Goal: Task Accomplishment & Management: Complete application form

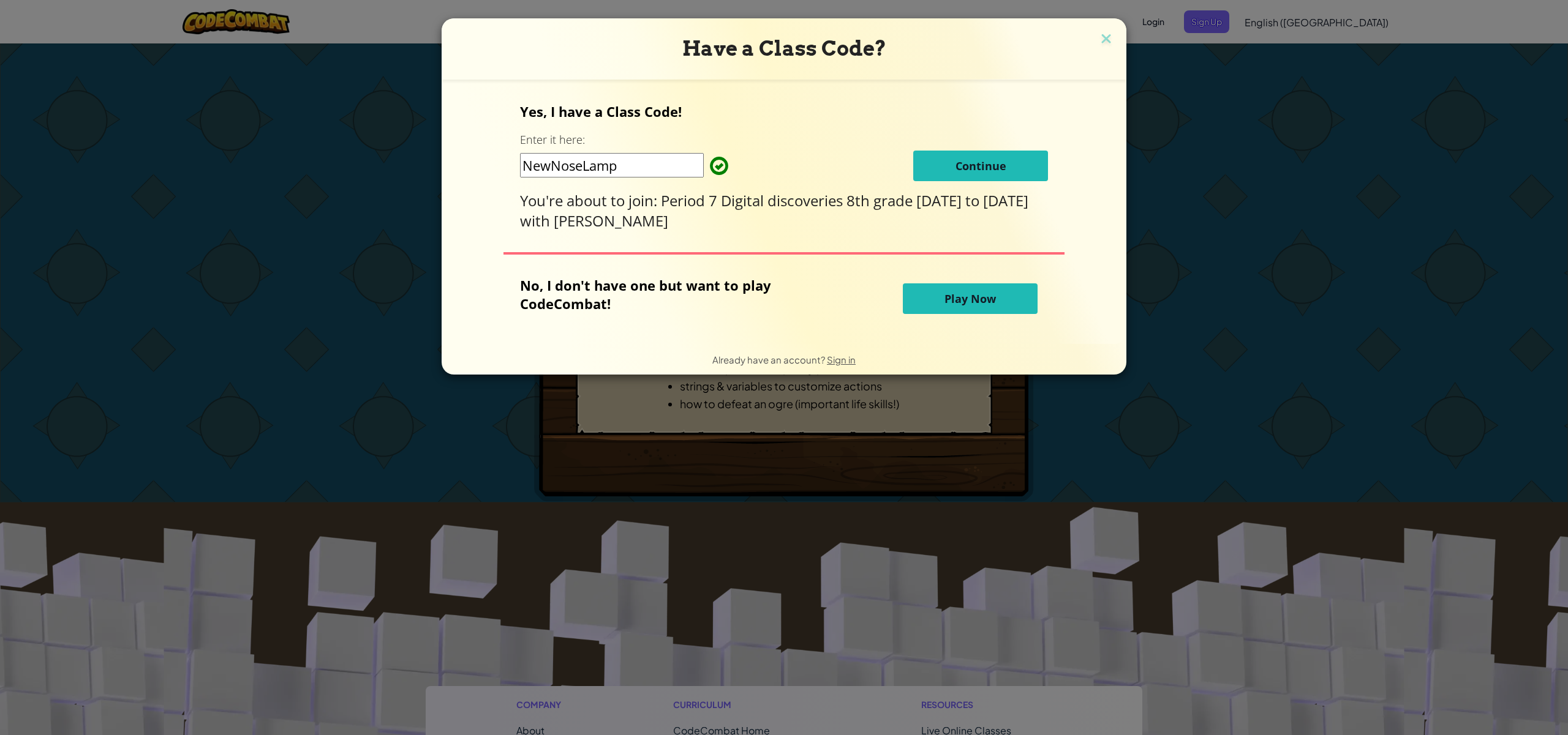
click at [973, 140] on div "Yes, I have a Class Code! Enter it here: NewNoseLamp Continue You're about to j…" at bounding box center [784, 167] width 528 height 128
drag, startPoint x: 974, startPoint y: 147, endPoint x: 974, endPoint y: 164, distance: 17.0
click at [974, 147] on div "Yes, I have a Class Code! Enter it here: NewNoseLamp Continue You're about to j…" at bounding box center [784, 167] width 528 height 128
click at [973, 164] on span "Continue" at bounding box center [981, 166] width 51 height 14
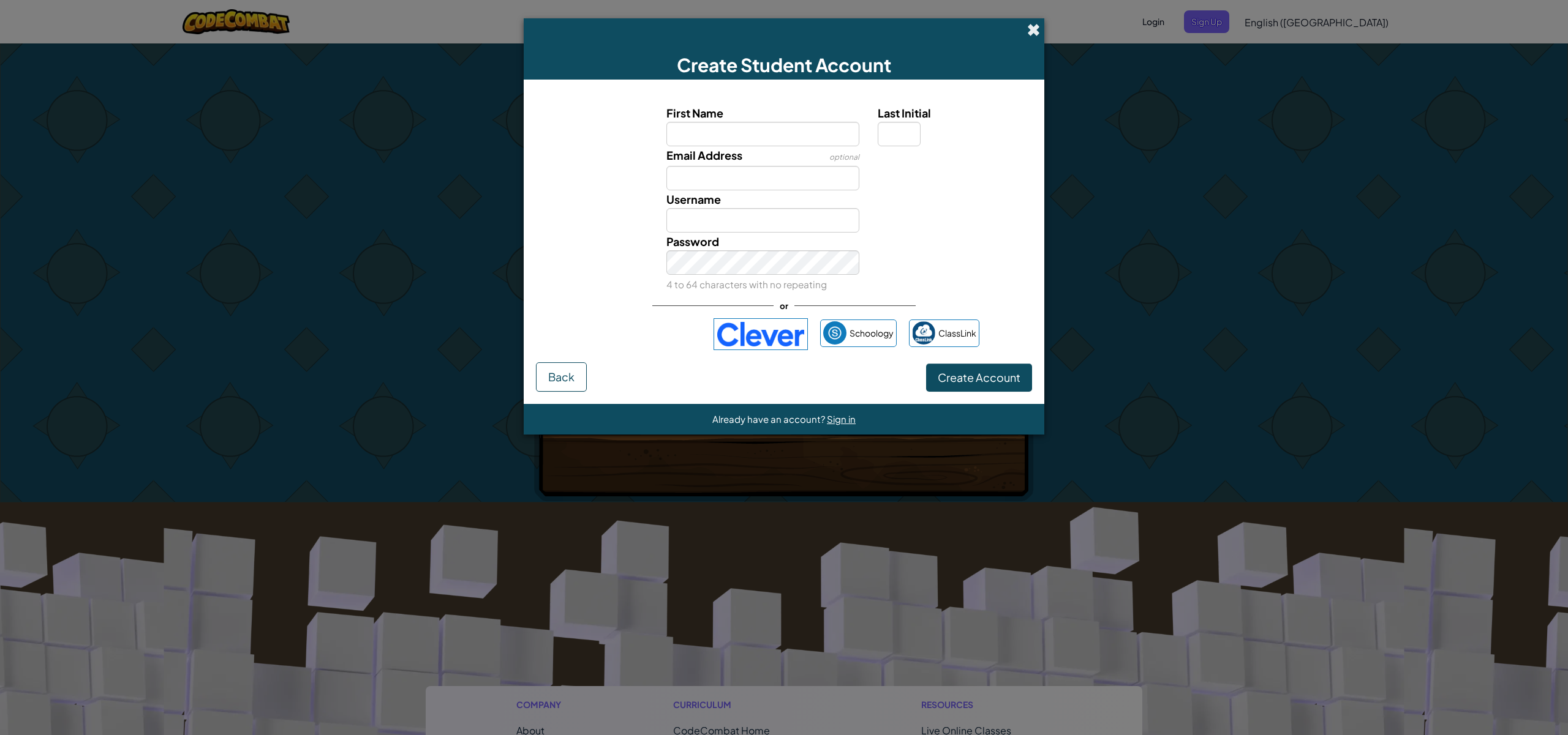
click at [1027, 23] on span at bounding box center [1034, 30] width 13 height 13
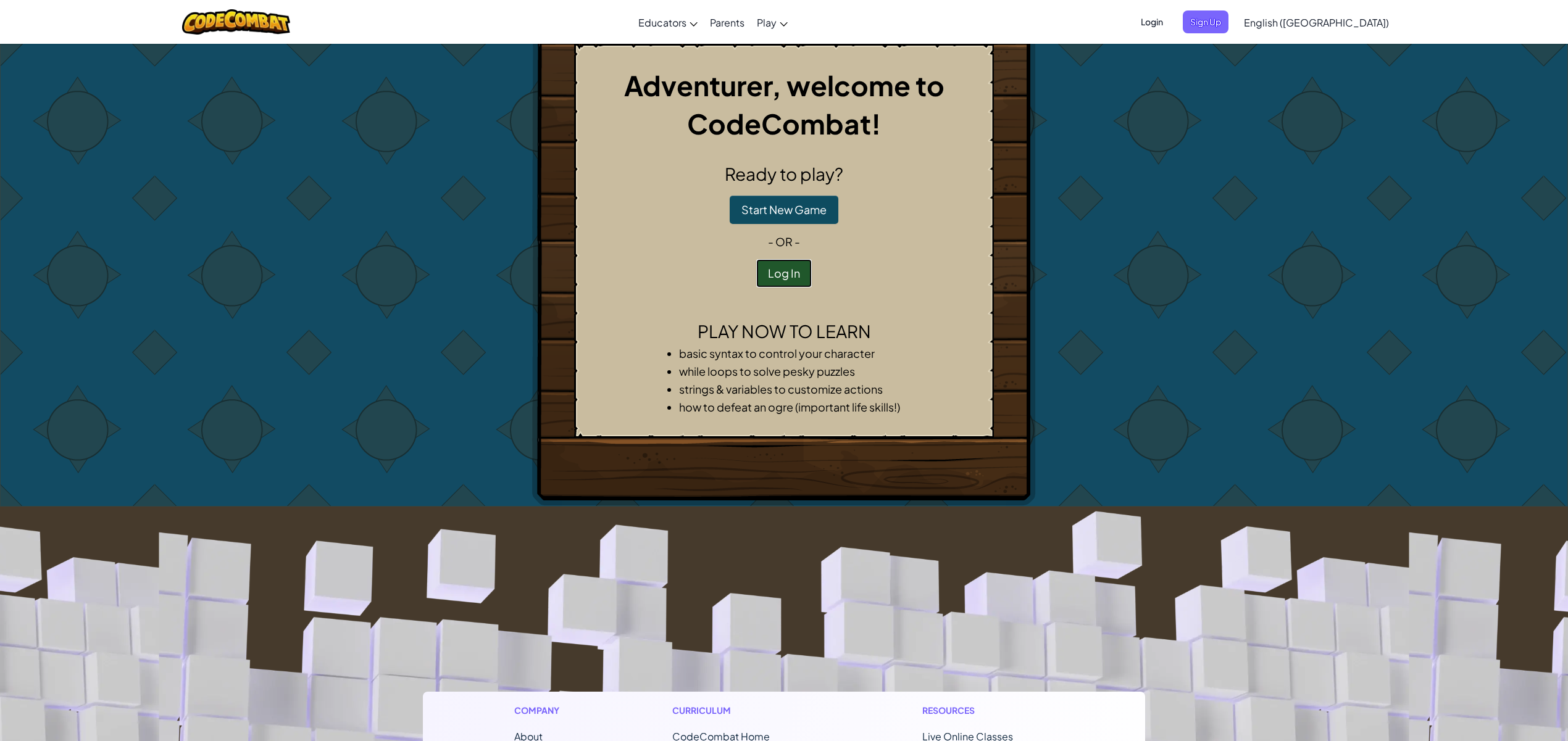
click at [773, 273] on button "Log In" at bounding box center [784, 273] width 56 height 28
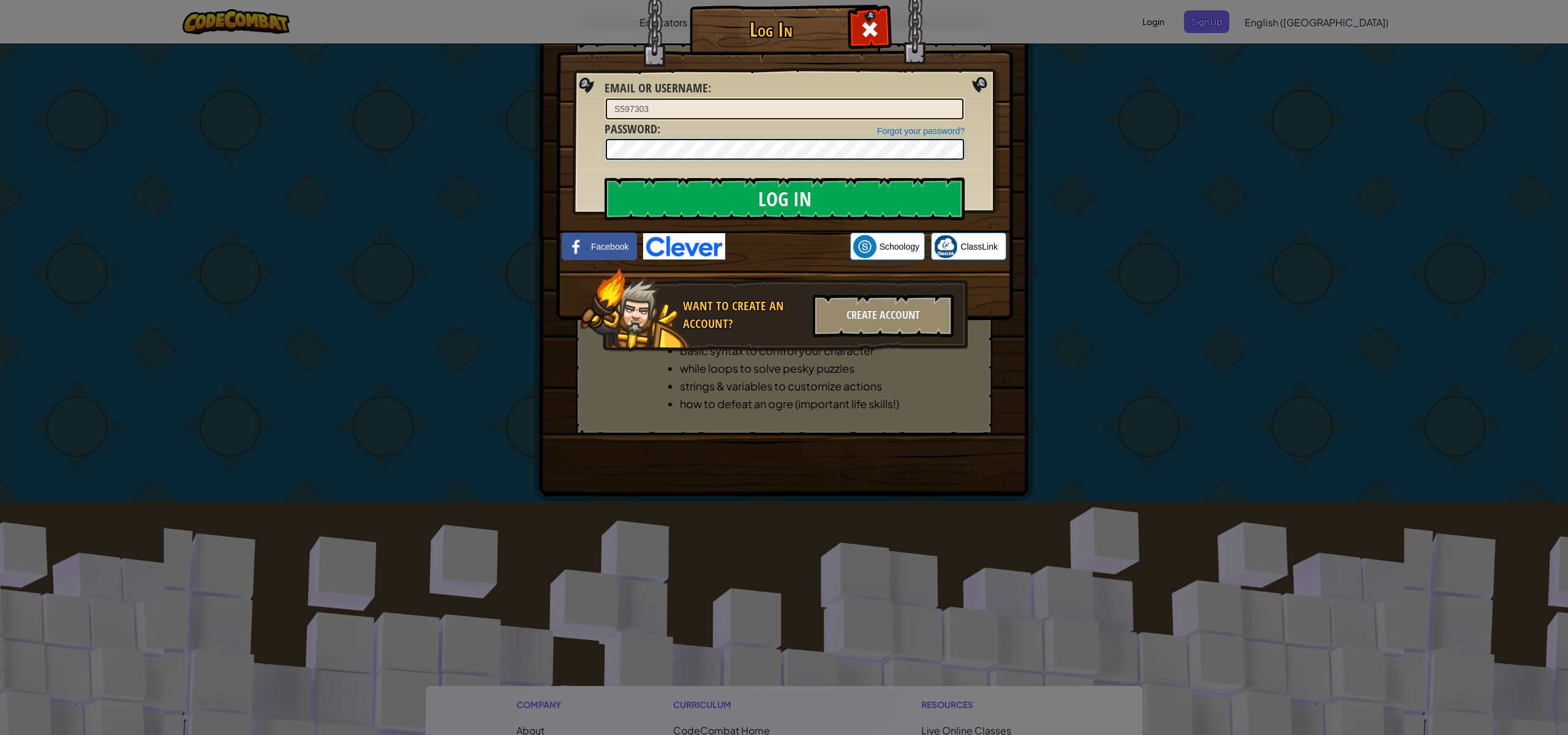
click at [605, 177] on input "Log In" at bounding box center [784, 198] width 360 height 42
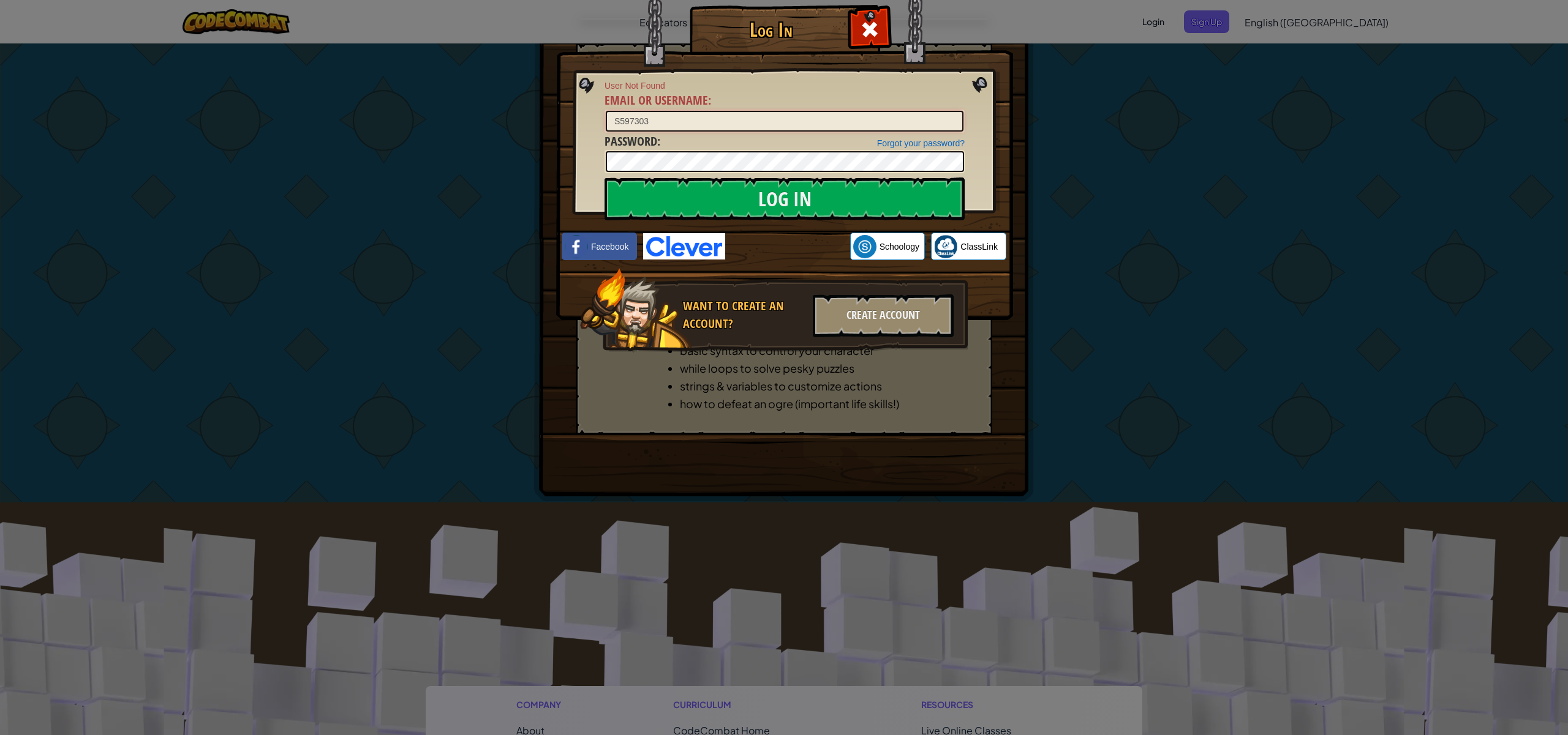
click at [755, 115] on input "S597303" at bounding box center [784, 121] width 358 height 21
type input "S597303A"
click at [605, 177] on input "Log In" at bounding box center [784, 198] width 360 height 42
